Goal: Task Accomplishment & Management: Complete application form

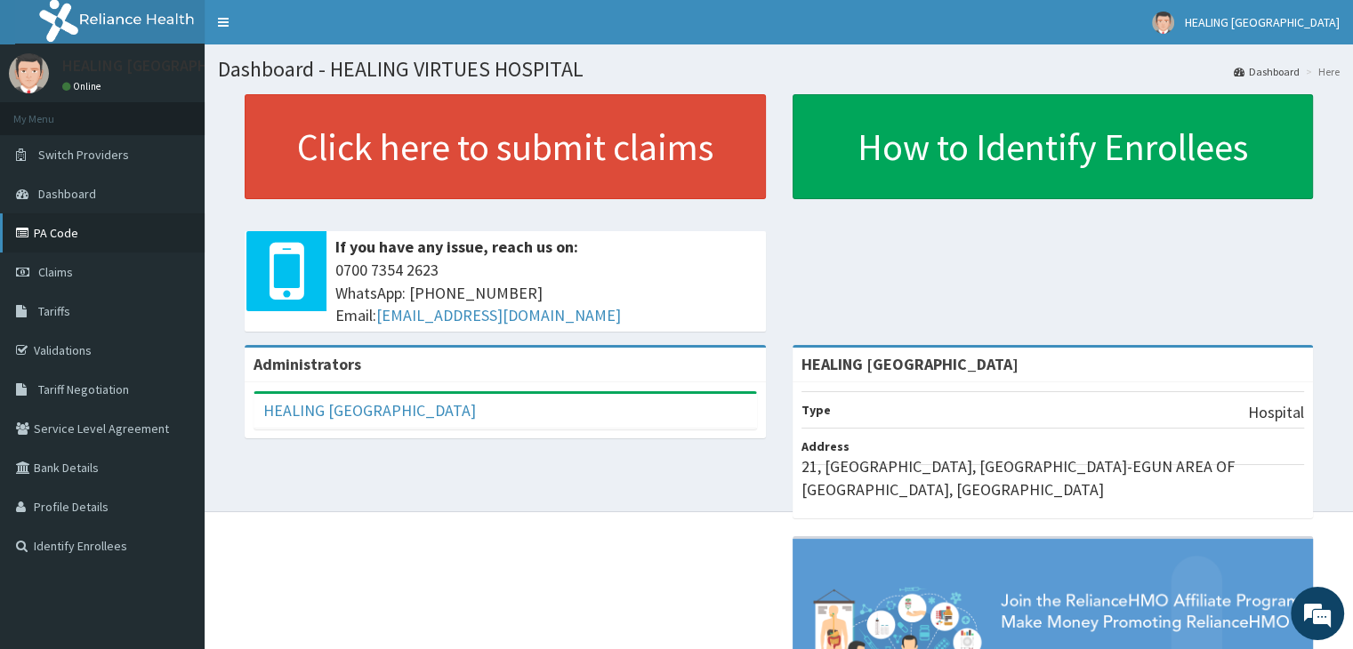
click at [55, 236] on link "PA Code" at bounding box center [102, 233] width 205 height 39
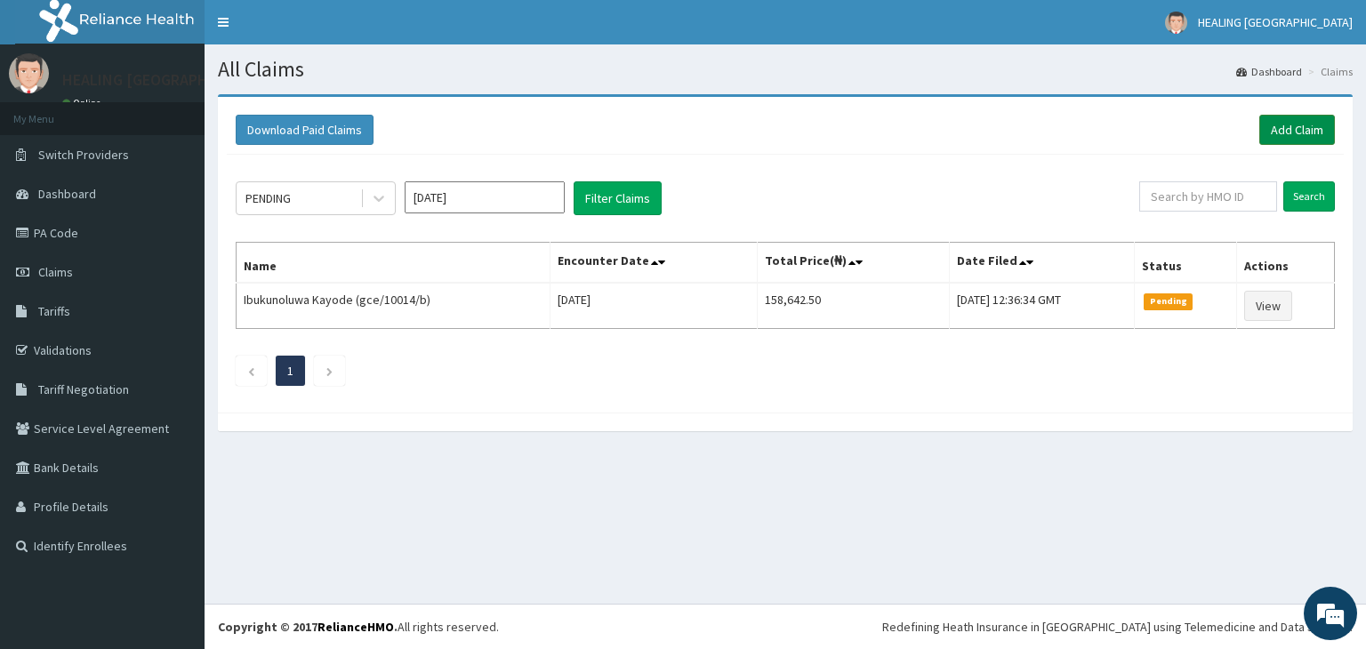
click at [1296, 128] on link "Add Claim" at bounding box center [1298, 130] width 76 height 30
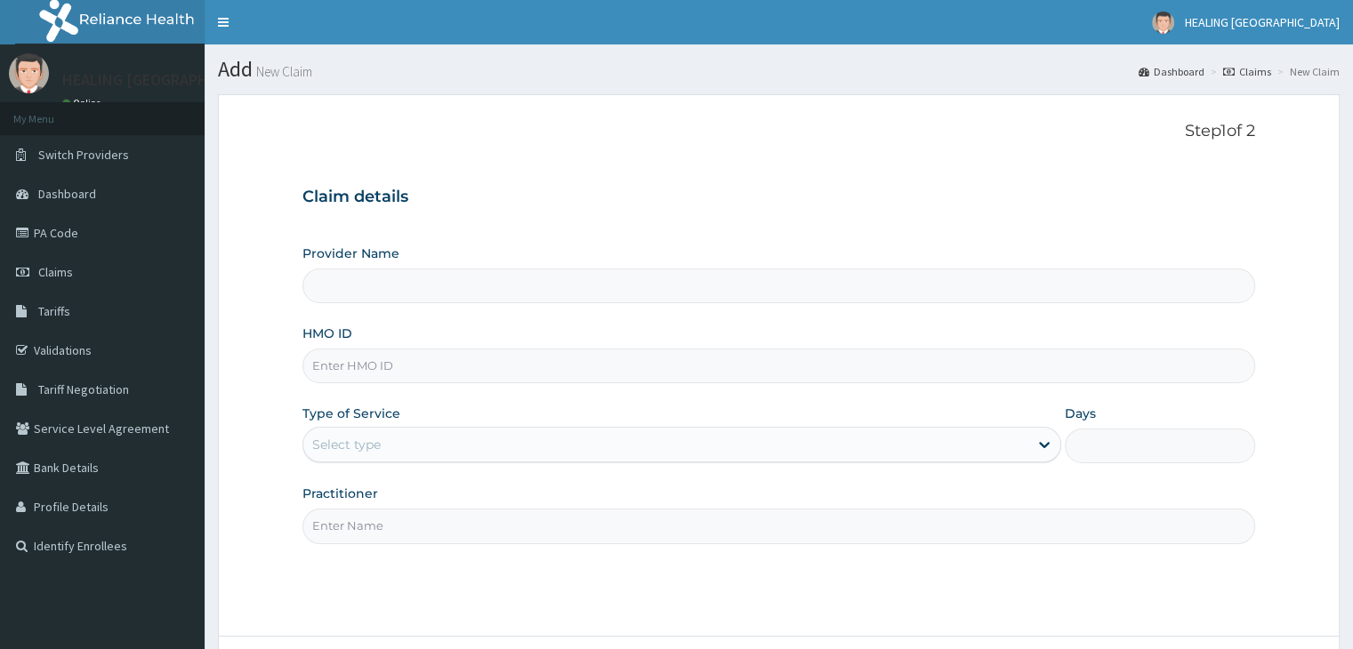
click at [460, 367] on input "HMO ID" at bounding box center [778, 366] width 952 height 35
paste input "CYU/10111/b"
click at [341, 365] on input "CYU/10111/b" at bounding box center [778, 366] width 952 height 35
type input "CYU/10111/b"
type input "HEALING [GEOGRAPHIC_DATA]"
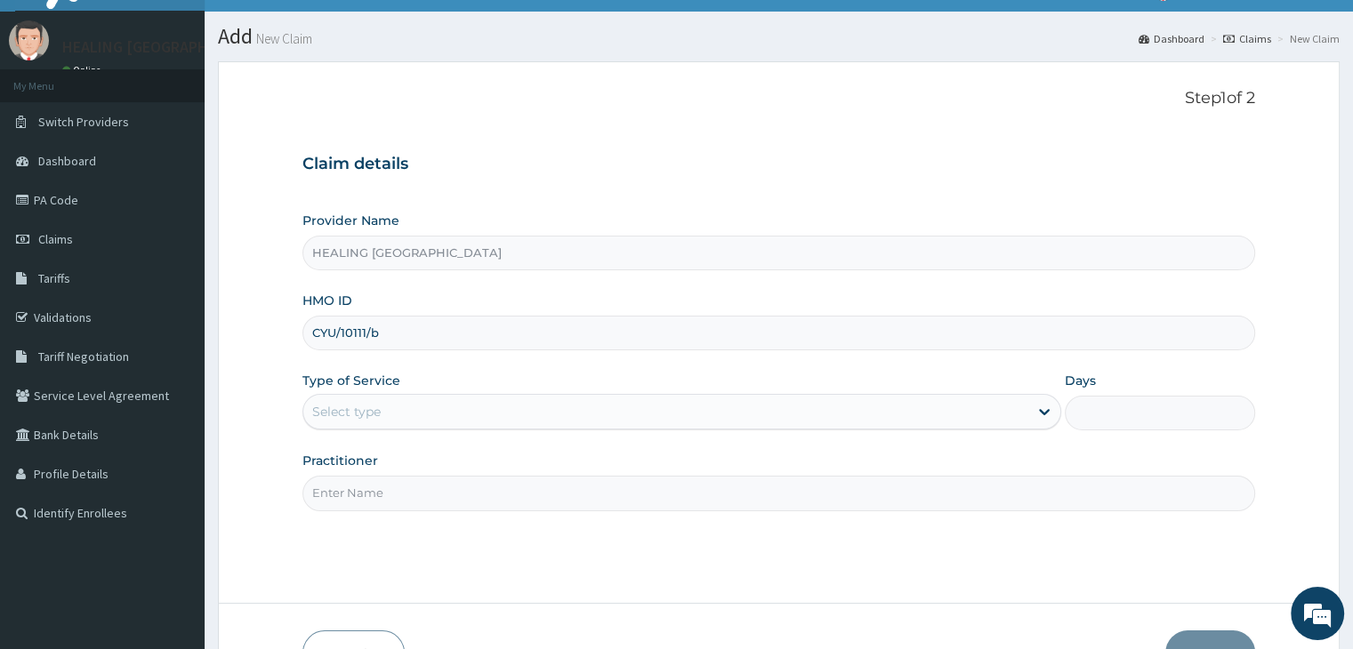
scroll to position [89, 0]
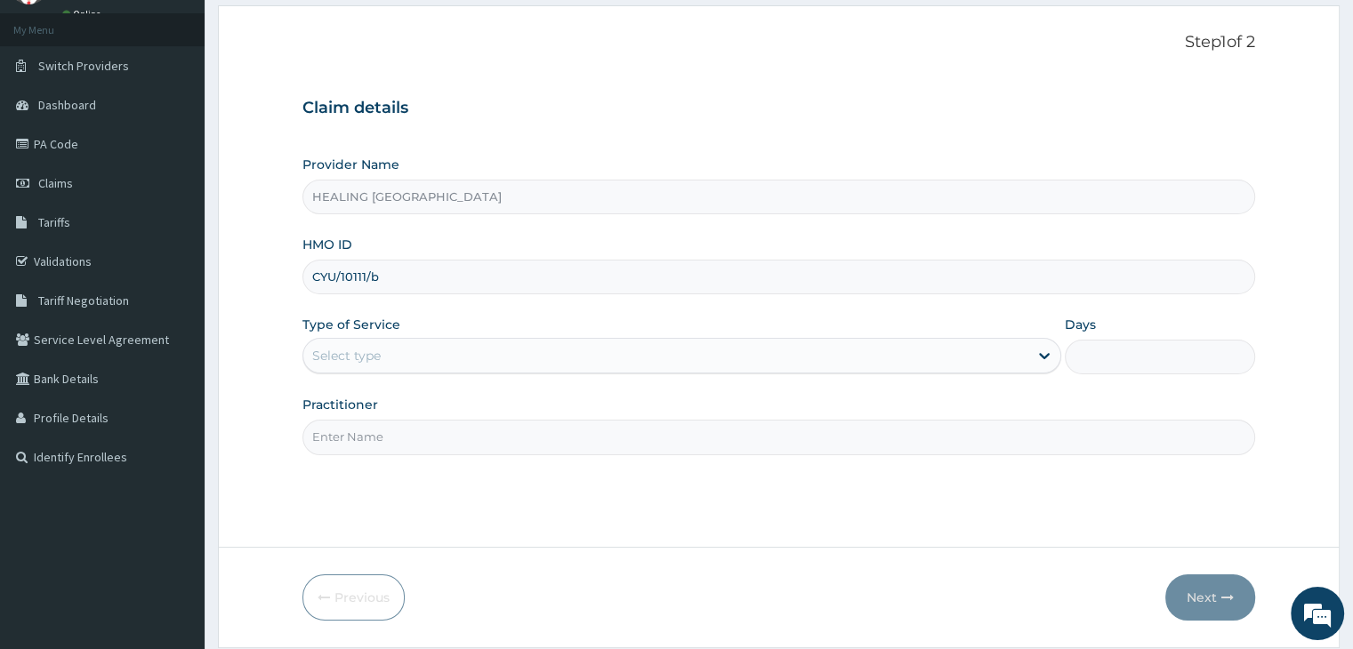
type input "CYU/10111/b"
click at [703, 354] on div "Select type" at bounding box center [665, 356] width 725 height 28
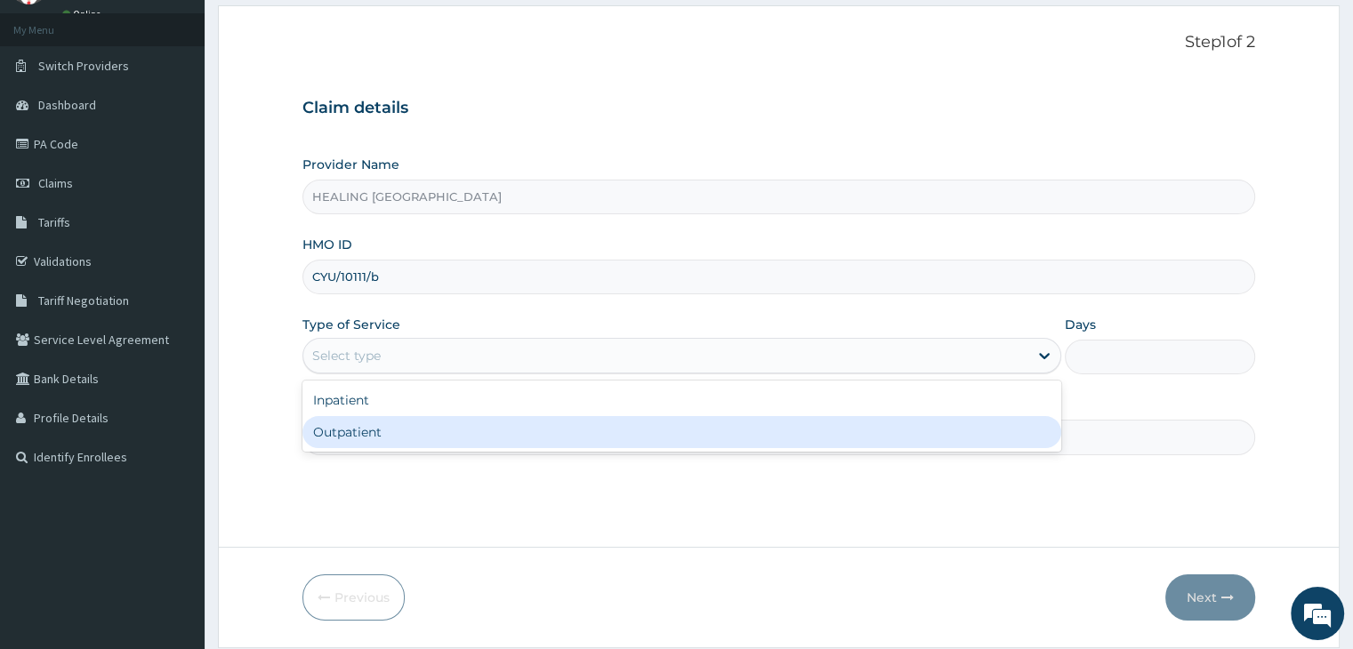
click at [689, 444] on div "Outpatient" at bounding box center [681, 432] width 759 height 32
type input "1"
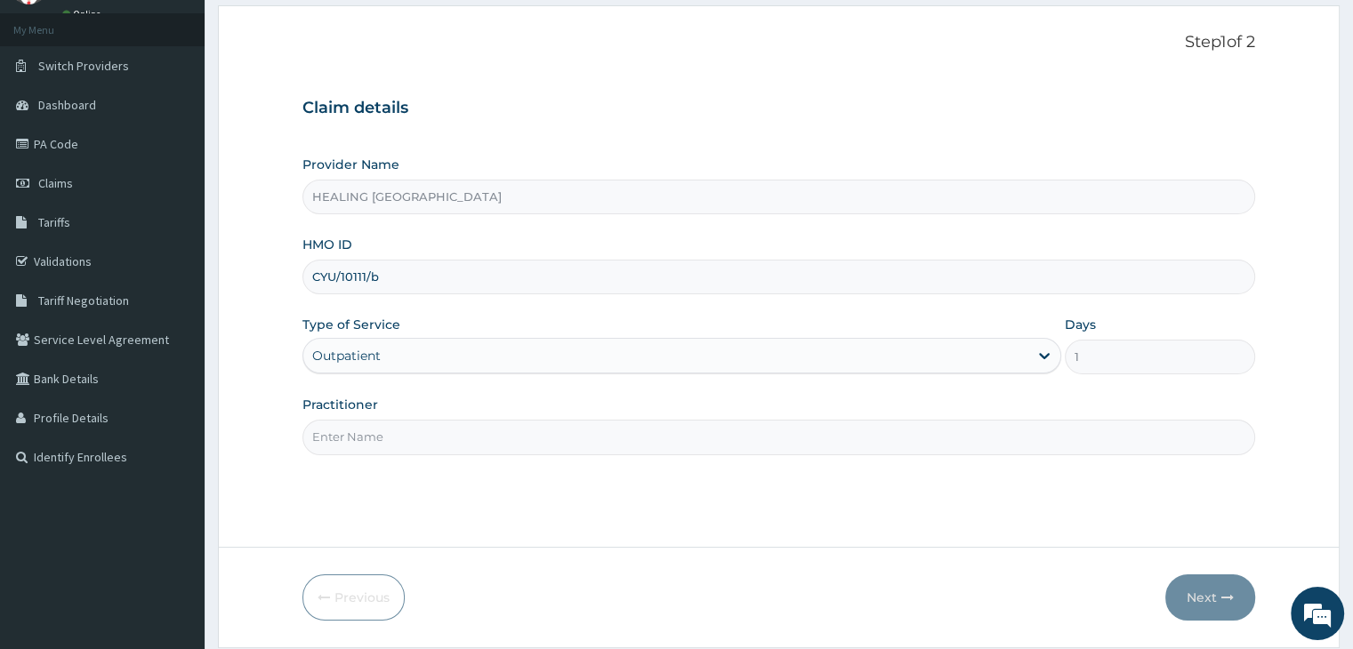
click at [689, 447] on input "Practitioner" at bounding box center [778, 437] width 952 height 35
type input "[PERSON_NAME]"
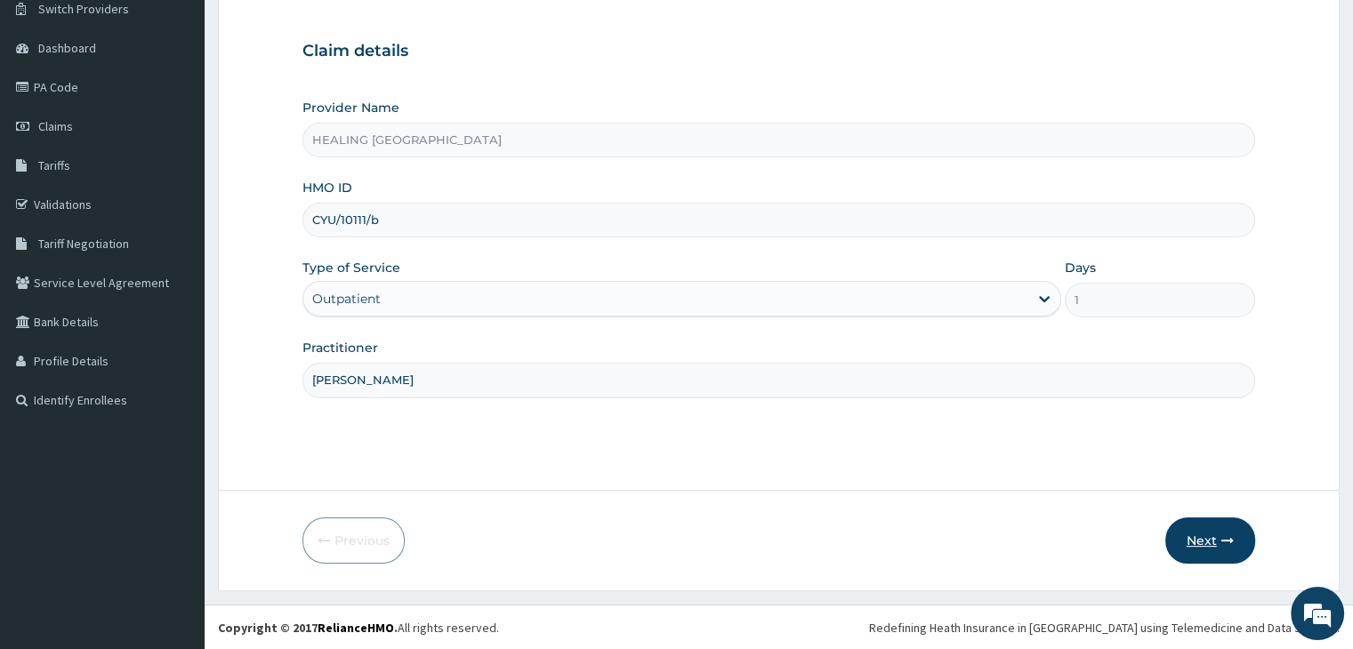
scroll to position [0, 0]
click at [1202, 534] on button "Next" at bounding box center [1210, 541] width 90 height 46
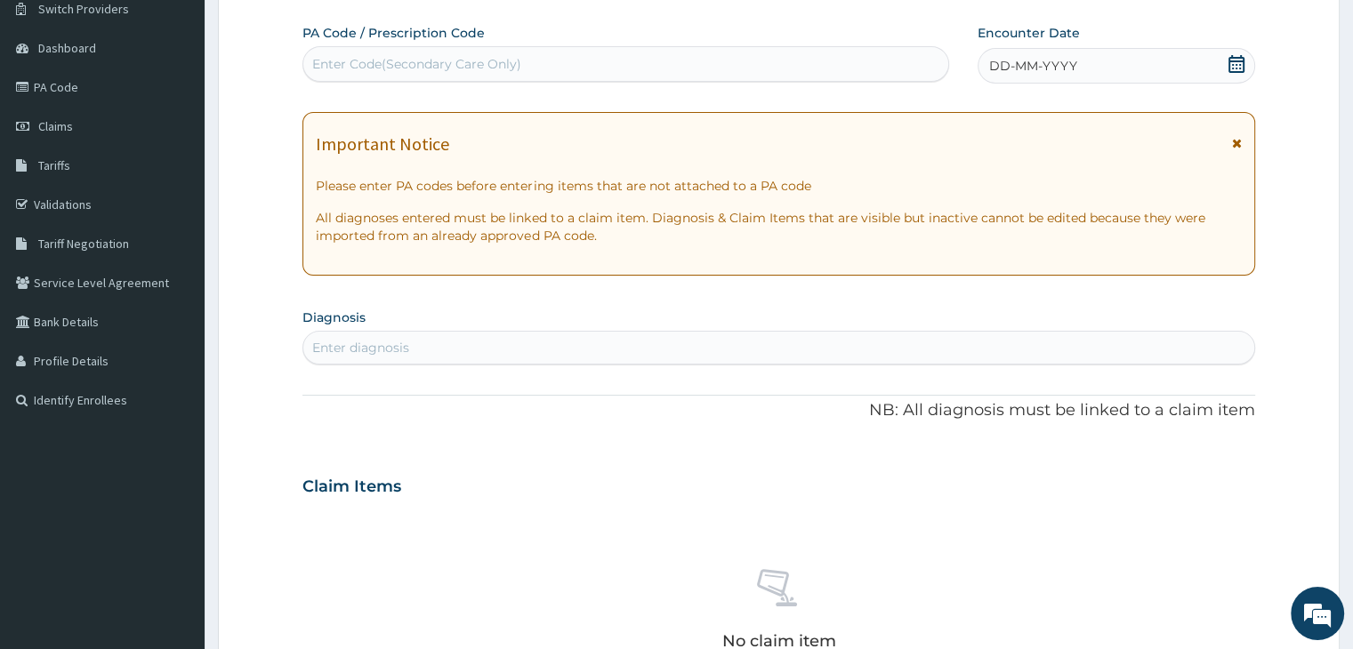
click at [673, 60] on div "Enter Code(Secondary Care Only)" at bounding box center [625, 64] width 645 height 28
click at [602, 69] on div "Enter Code(Secondary Care Only)" at bounding box center [625, 64] width 645 height 28
paste input "PA/5EC10A"
type input "PA/5EC10A"
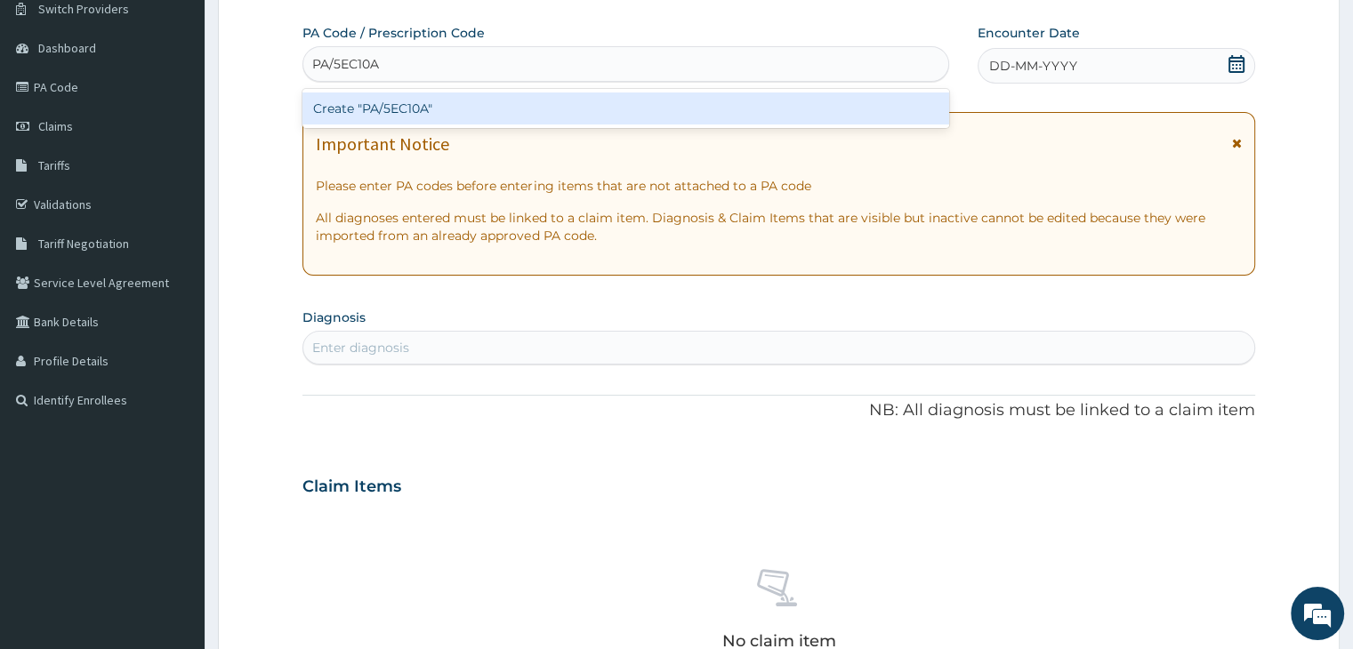
click at [681, 103] on div "Create "PA/5EC10A"" at bounding box center [625, 109] width 647 height 32
